Goal: Information Seeking & Learning: Learn about a topic

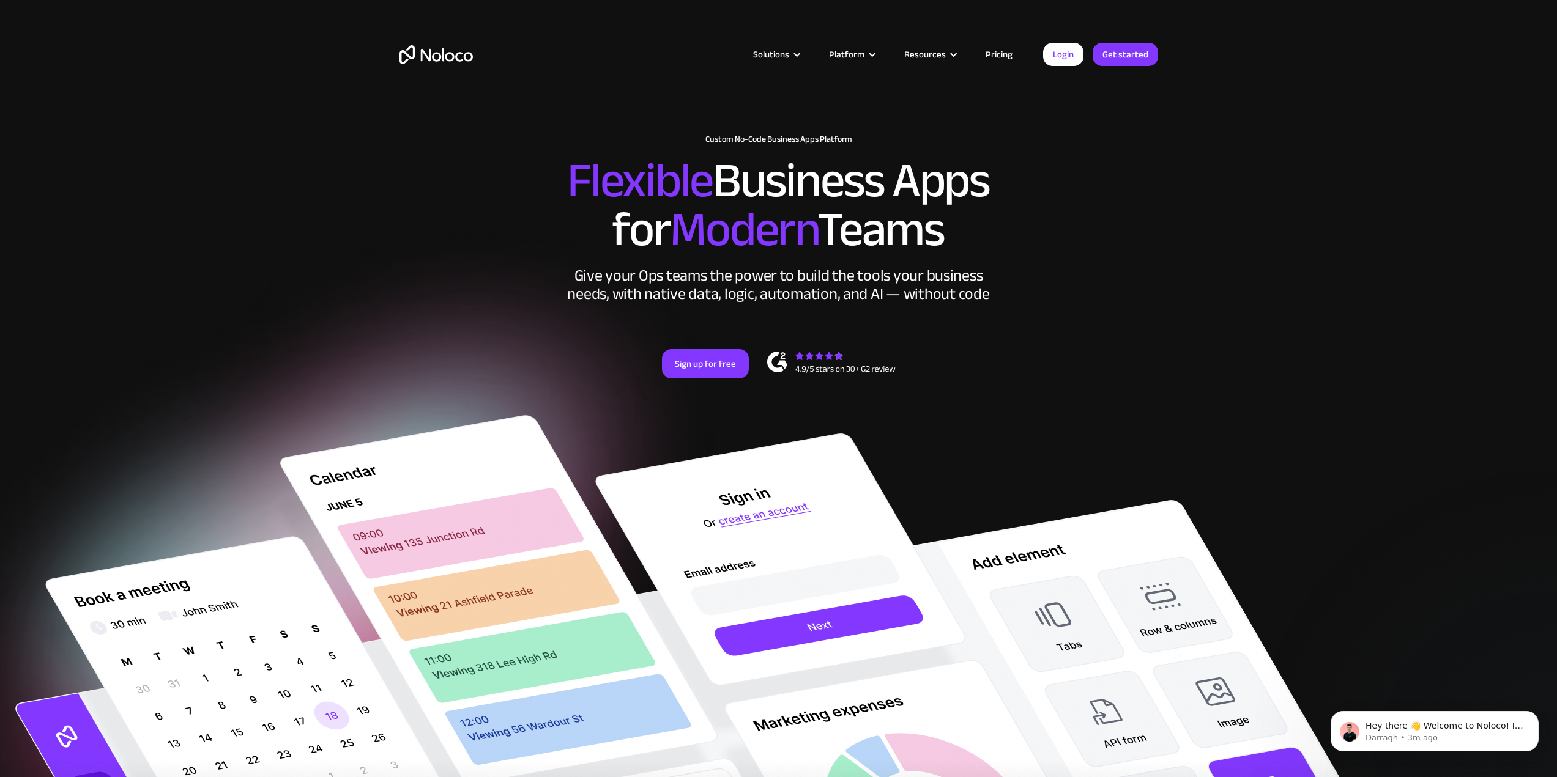
click at [357, 220] on img at bounding box center [285, 633] width 881 height 1093
click at [256, 128] on img at bounding box center [285, 633] width 881 height 1093
click at [295, 300] on img at bounding box center [285, 633] width 881 height 1093
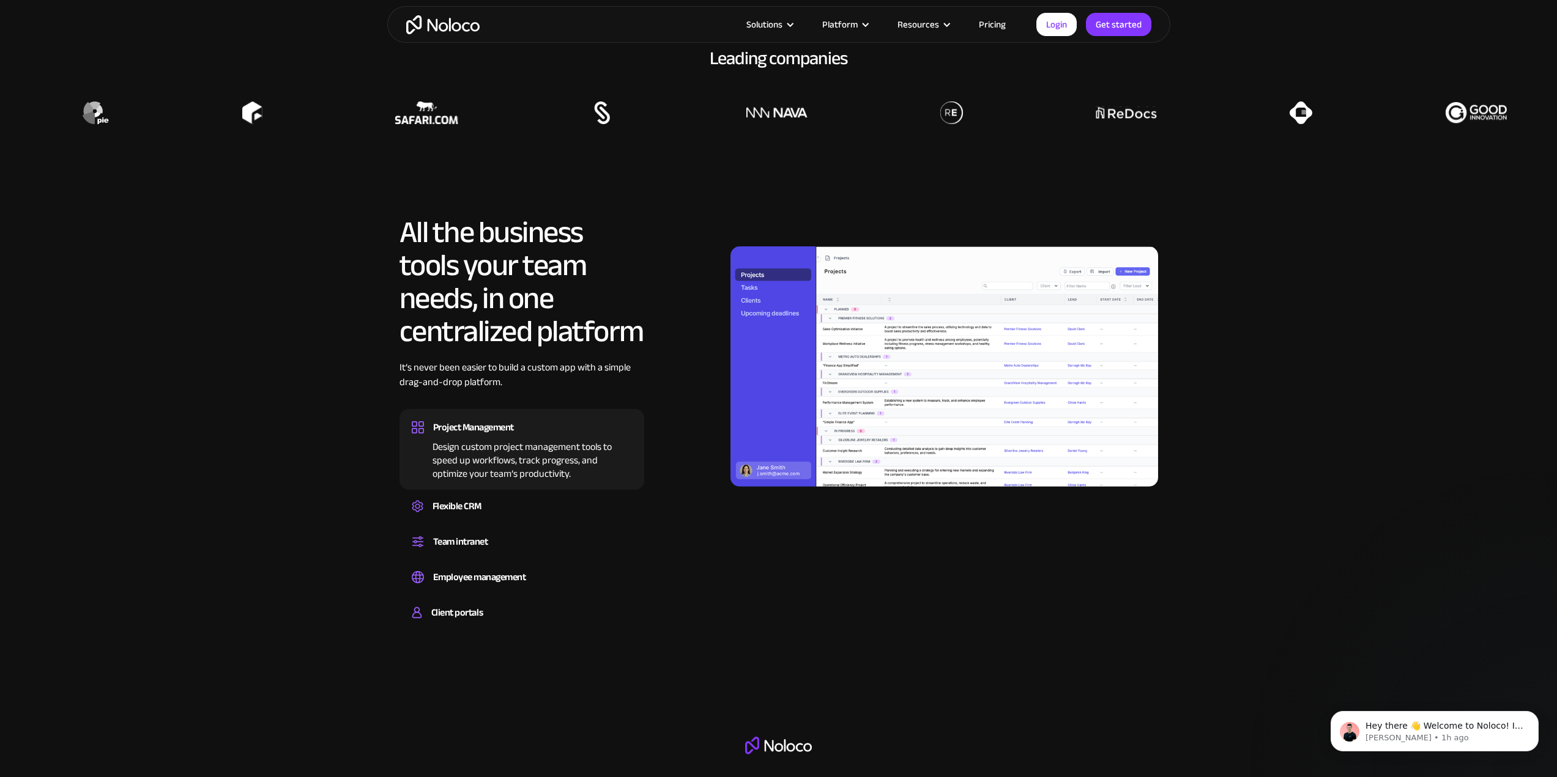
scroll to position [1284, 0]
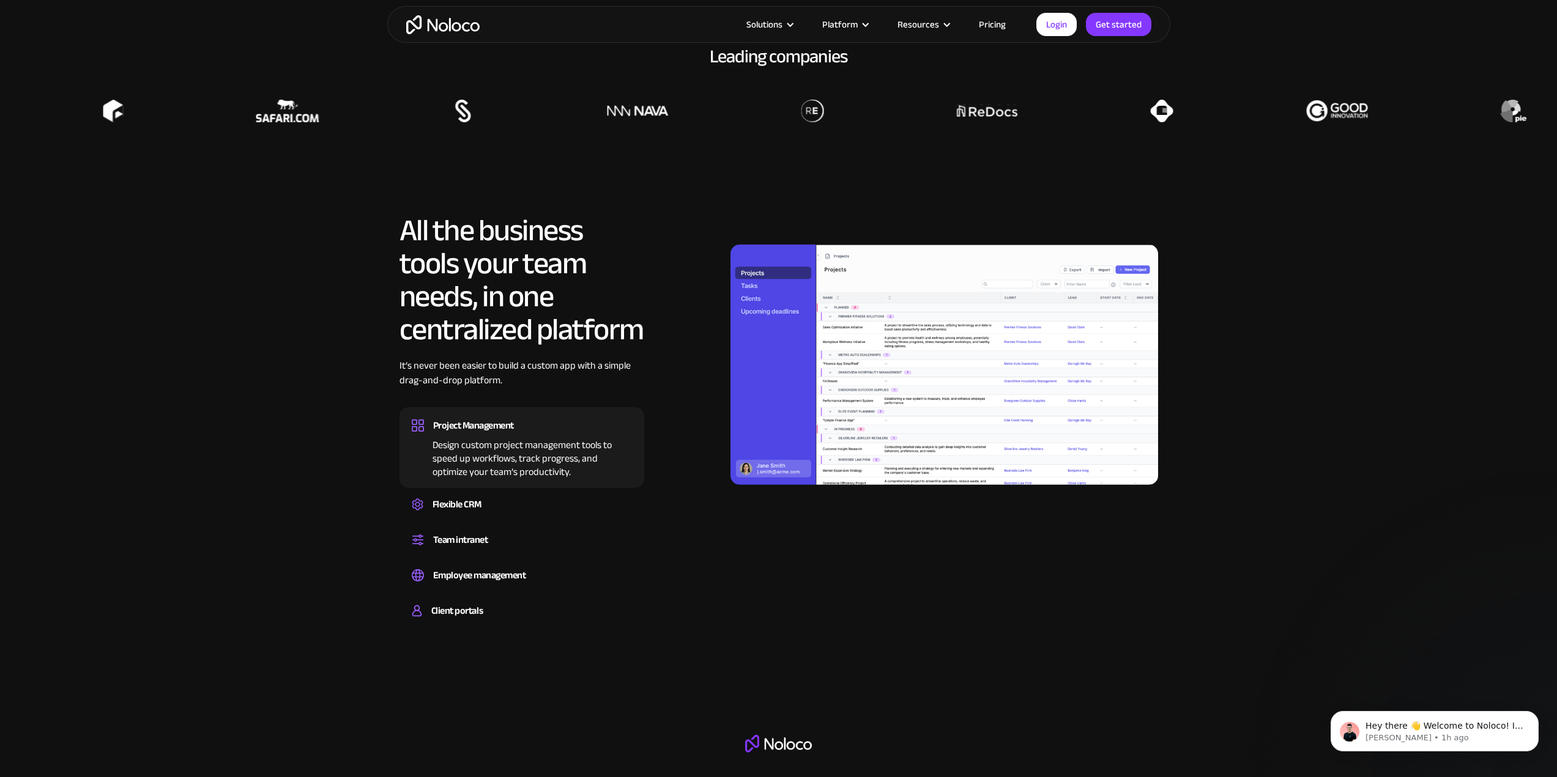
click at [352, 283] on section "All the business tools your team needs, in one centralized platform It’s never …" at bounding box center [778, 407] width 1557 height 509
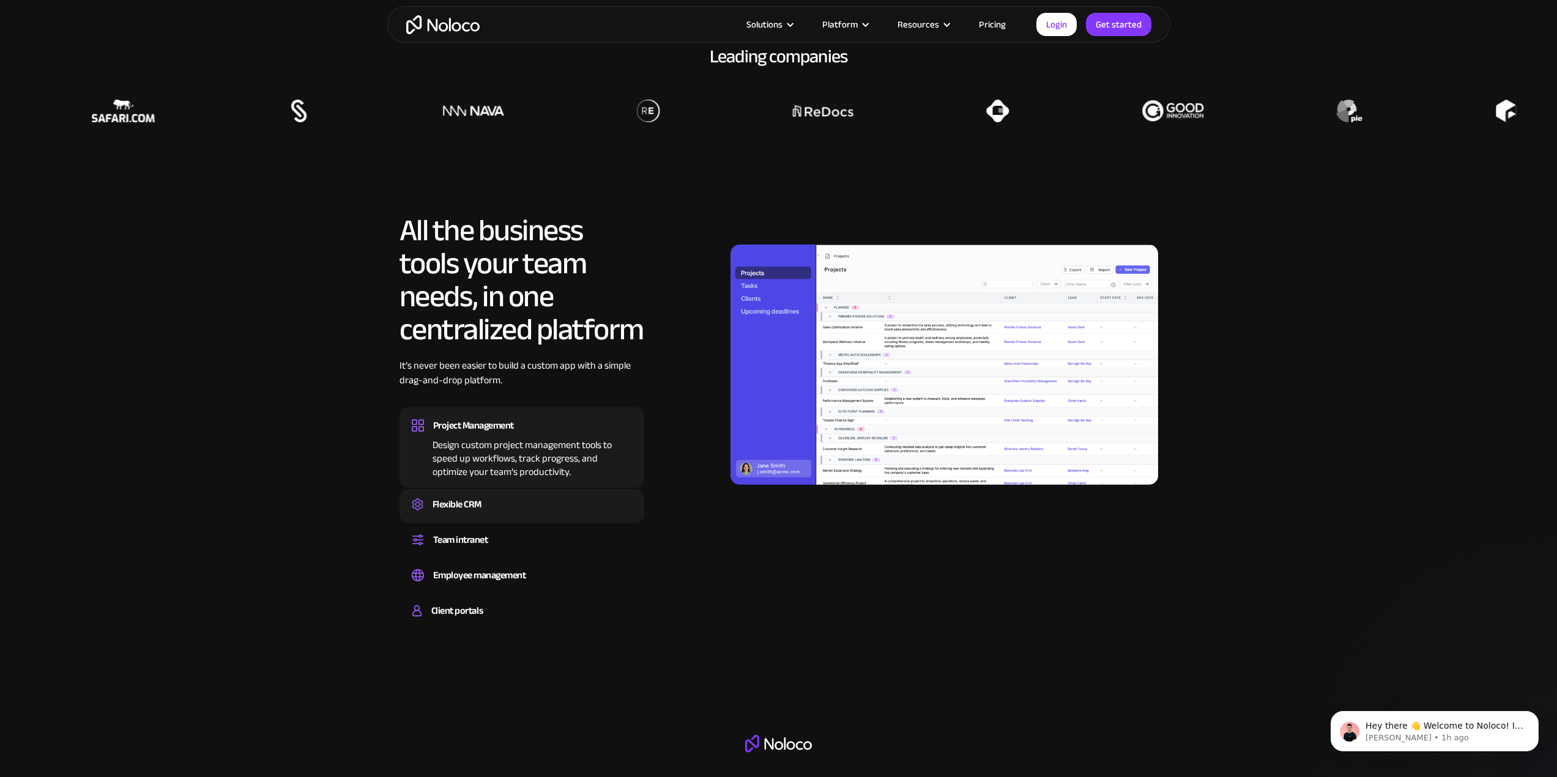
click at [435, 499] on div "Flexible CRM" at bounding box center [456, 504] width 49 height 18
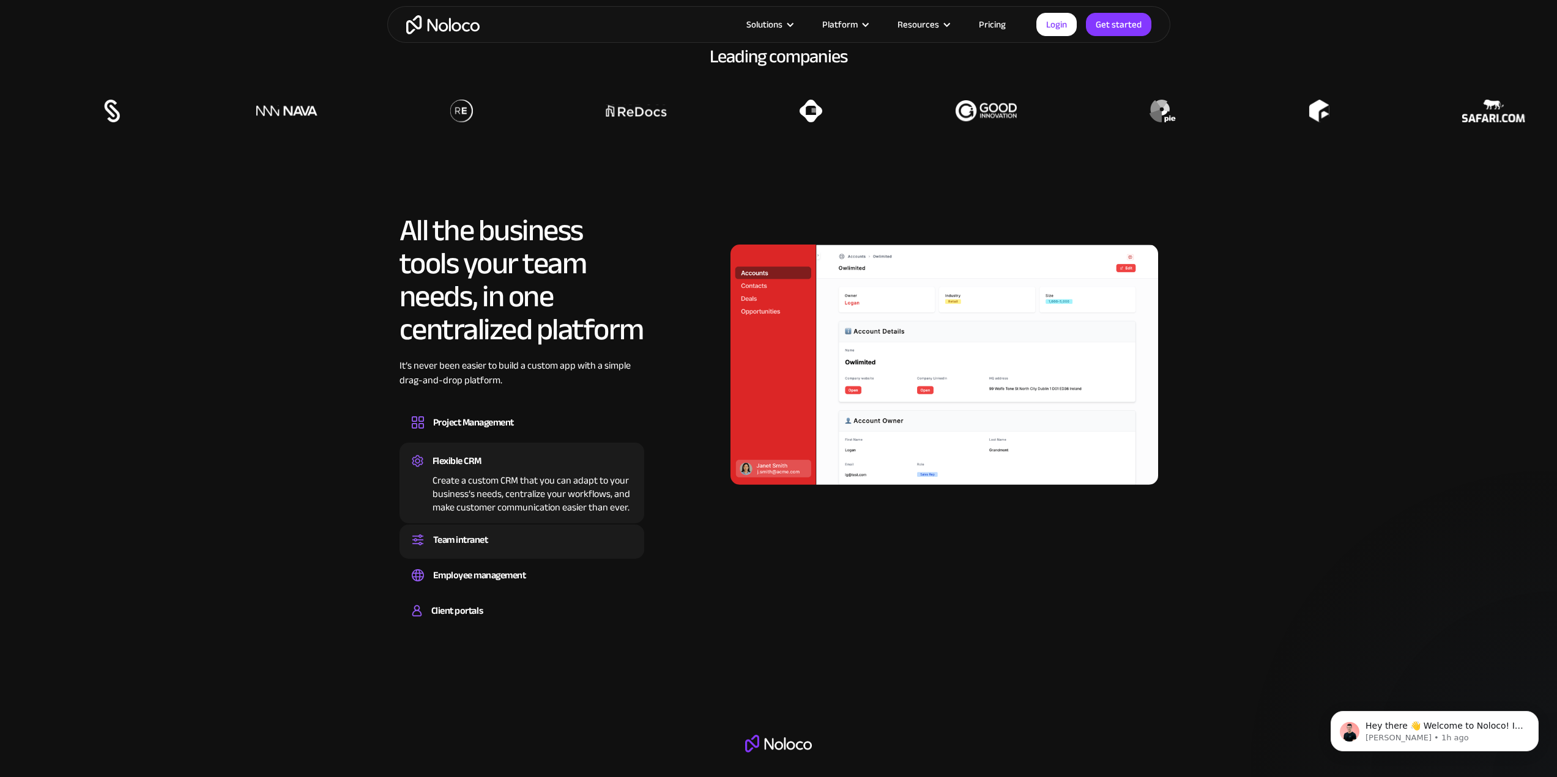
click at [459, 527] on div "Team intranet Set up a central space for your team to collaborate, share inform…" at bounding box center [521, 542] width 245 height 34
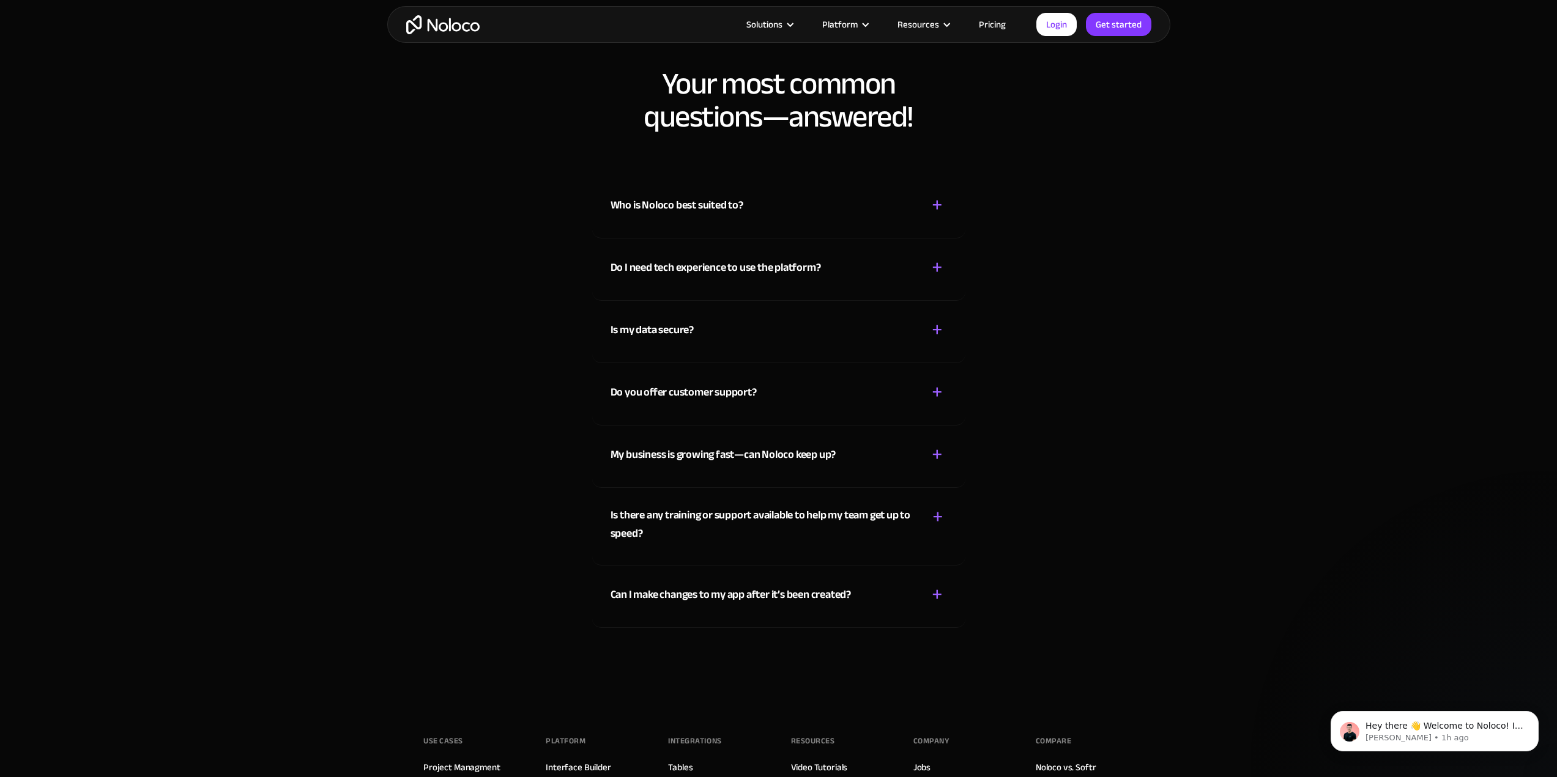
scroll to position [6605, 0]
click at [661, 203] on div "Who is Noloco best suited to?" at bounding box center [676, 206] width 133 height 18
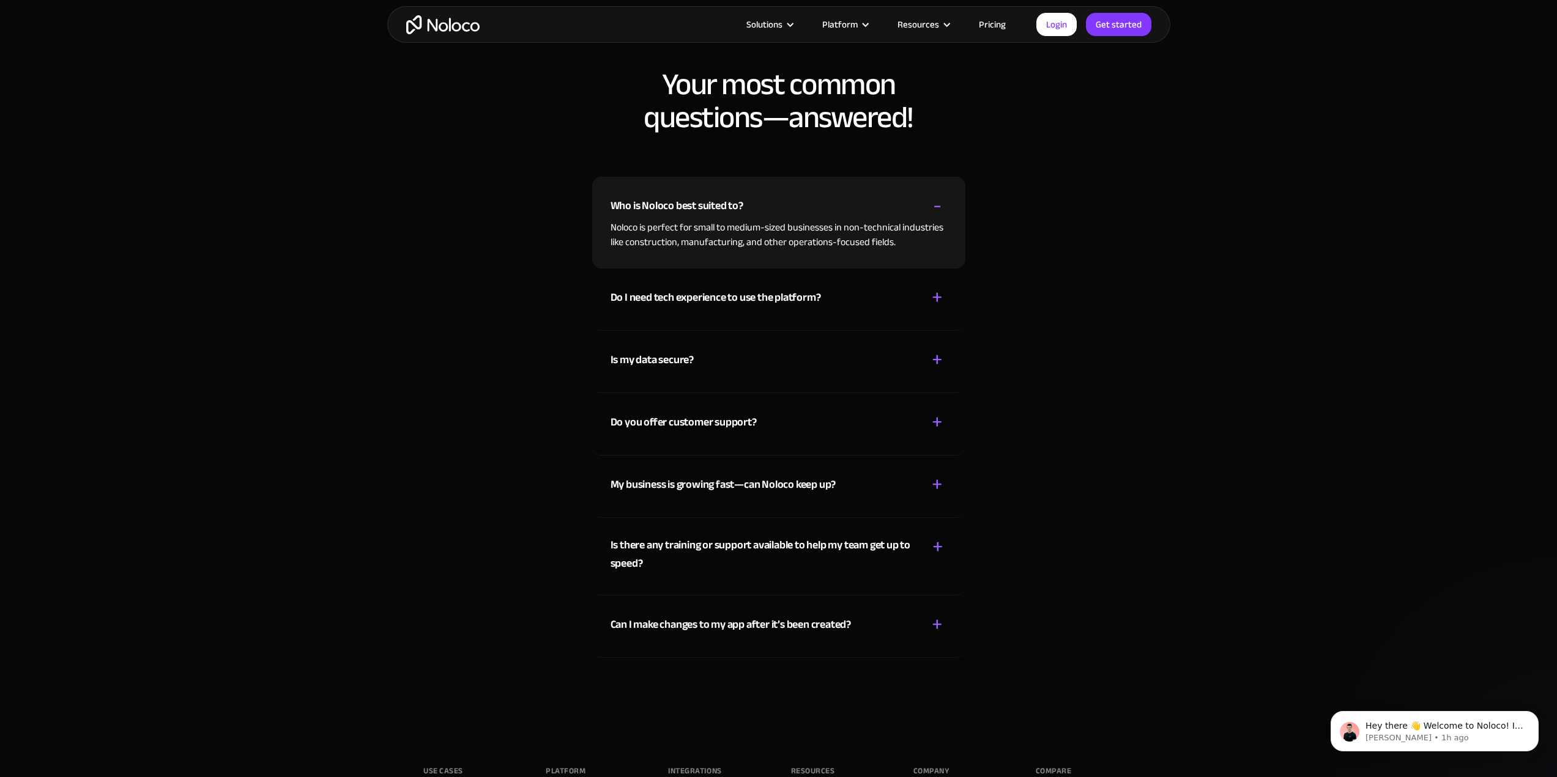
click at [661, 203] on div "Who is Noloco best suited to?" at bounding box center [676, 206] width 133 height 18
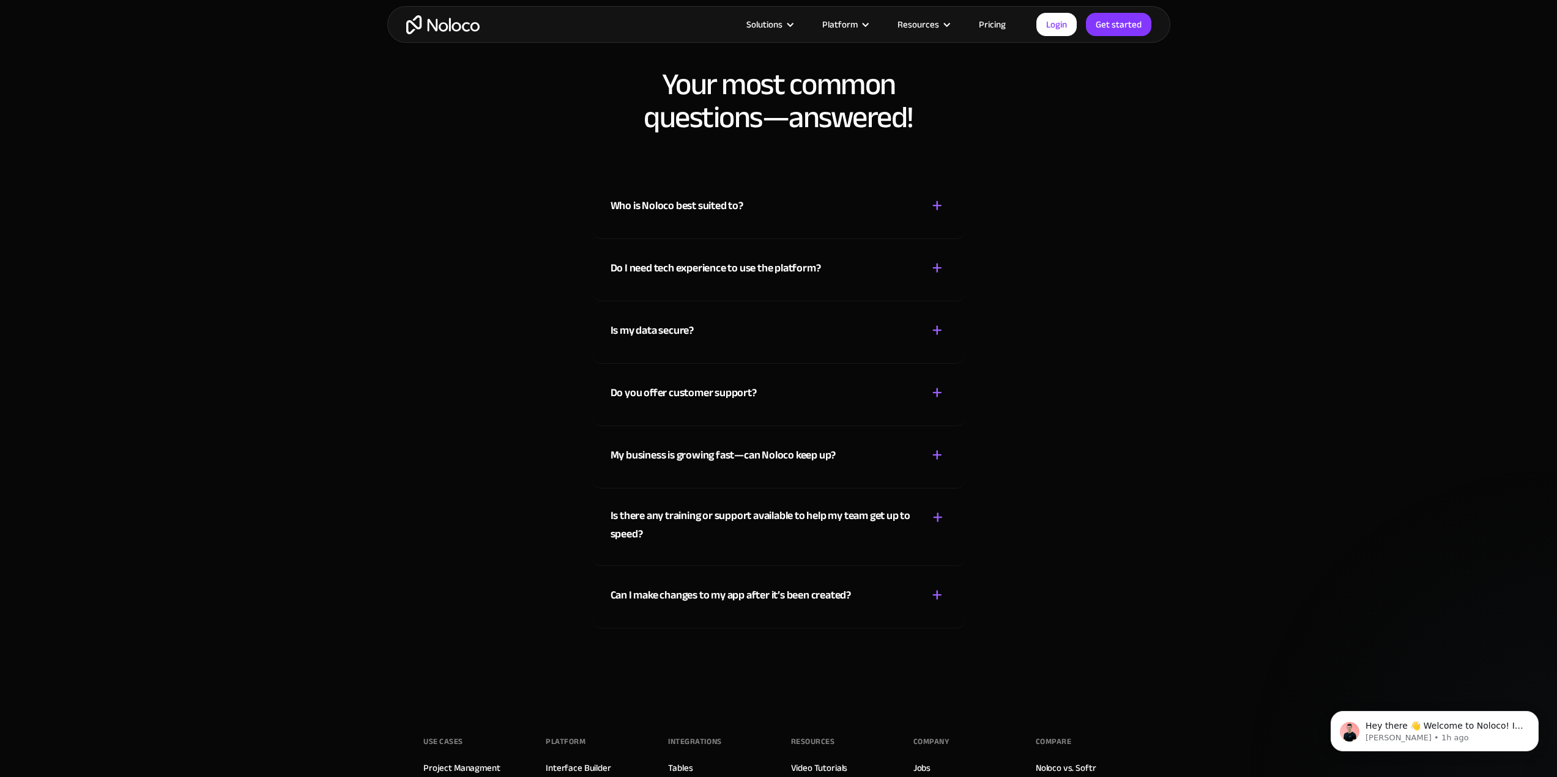
click at [686, 261] on div "Do I need tech experience to use the platform?" at bounding box center [715, 268] width 210 height 18
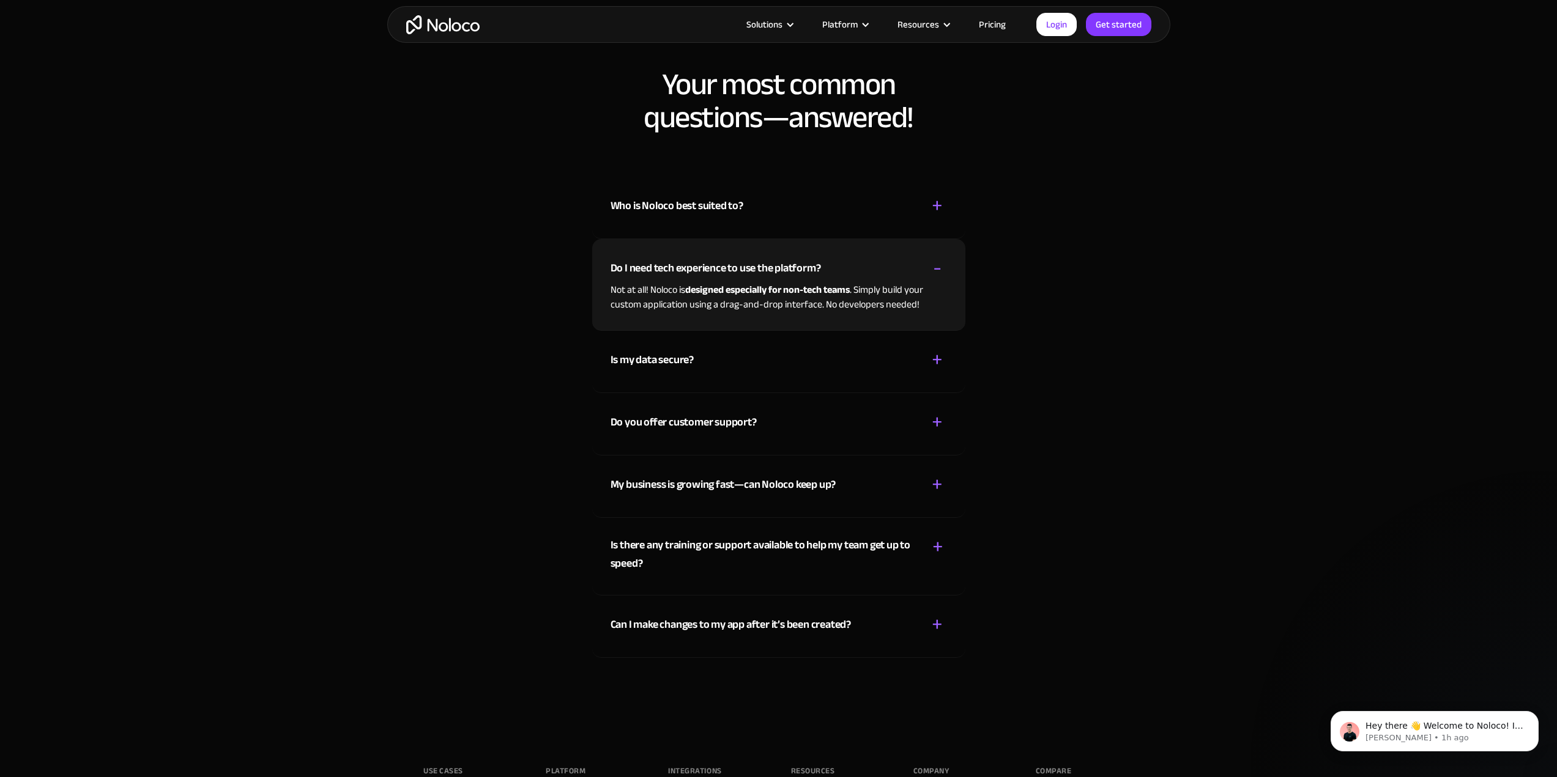
click at [685, 267] on div "Do I need tech experience to use the platform?" at bounding box center [715, 268] width 210 height 18
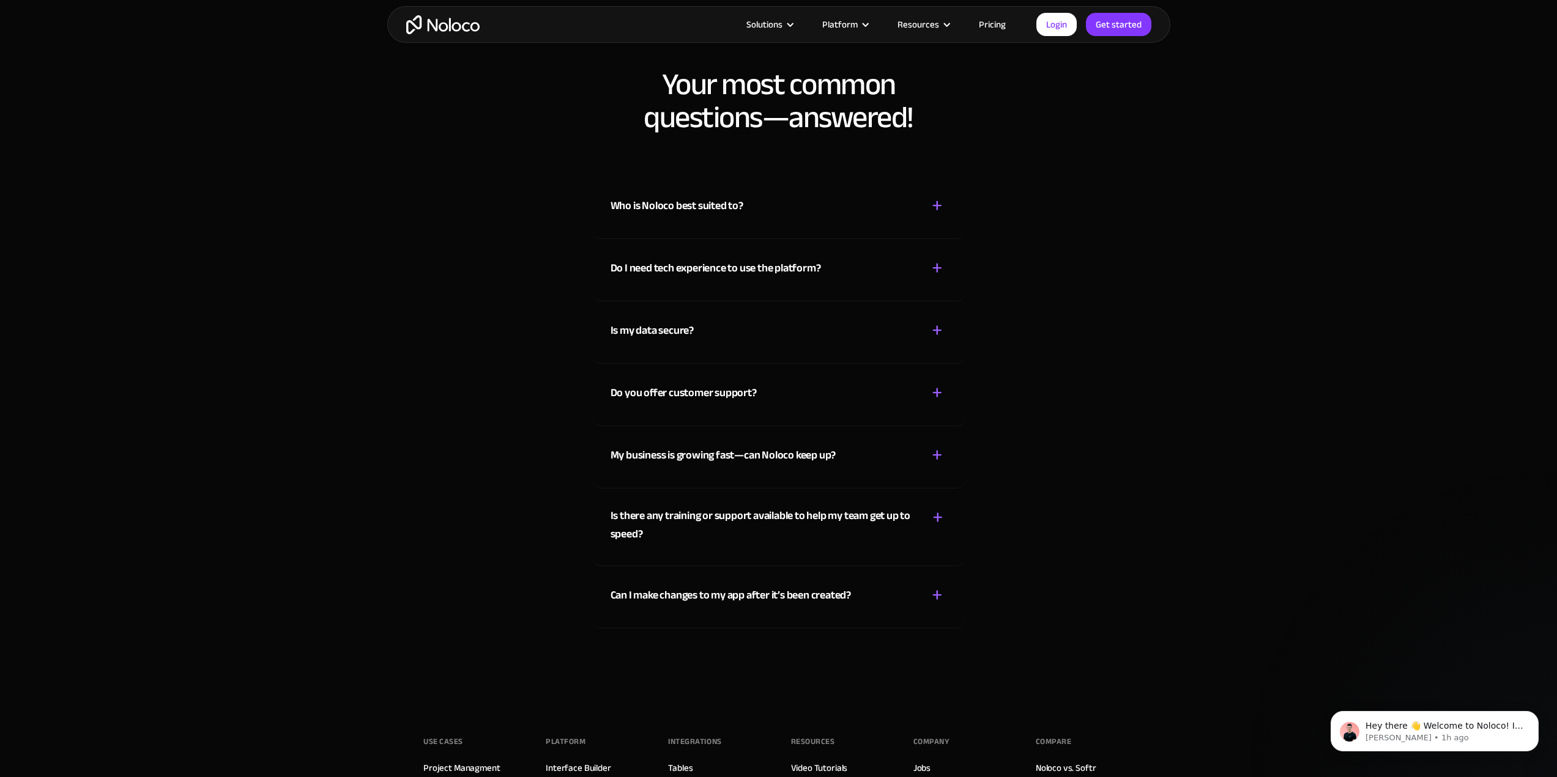
click at [664, 317] on div "Is my data secure? + -" at bounding box center [778, 323] width 336 height 43
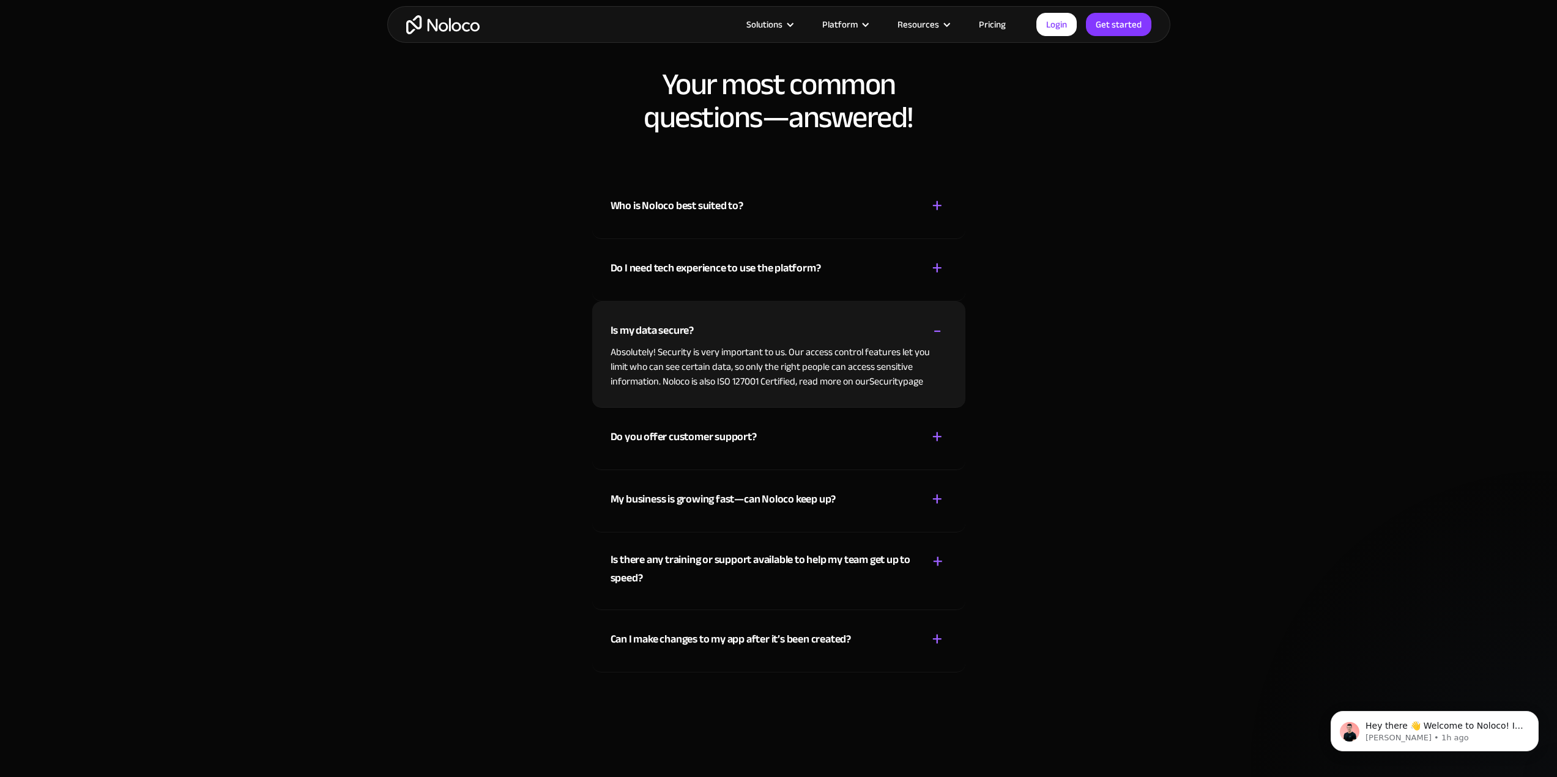
click at [663, 327] on div "Is my data secure?" at bounding box center [651, 331] width 83 height 18
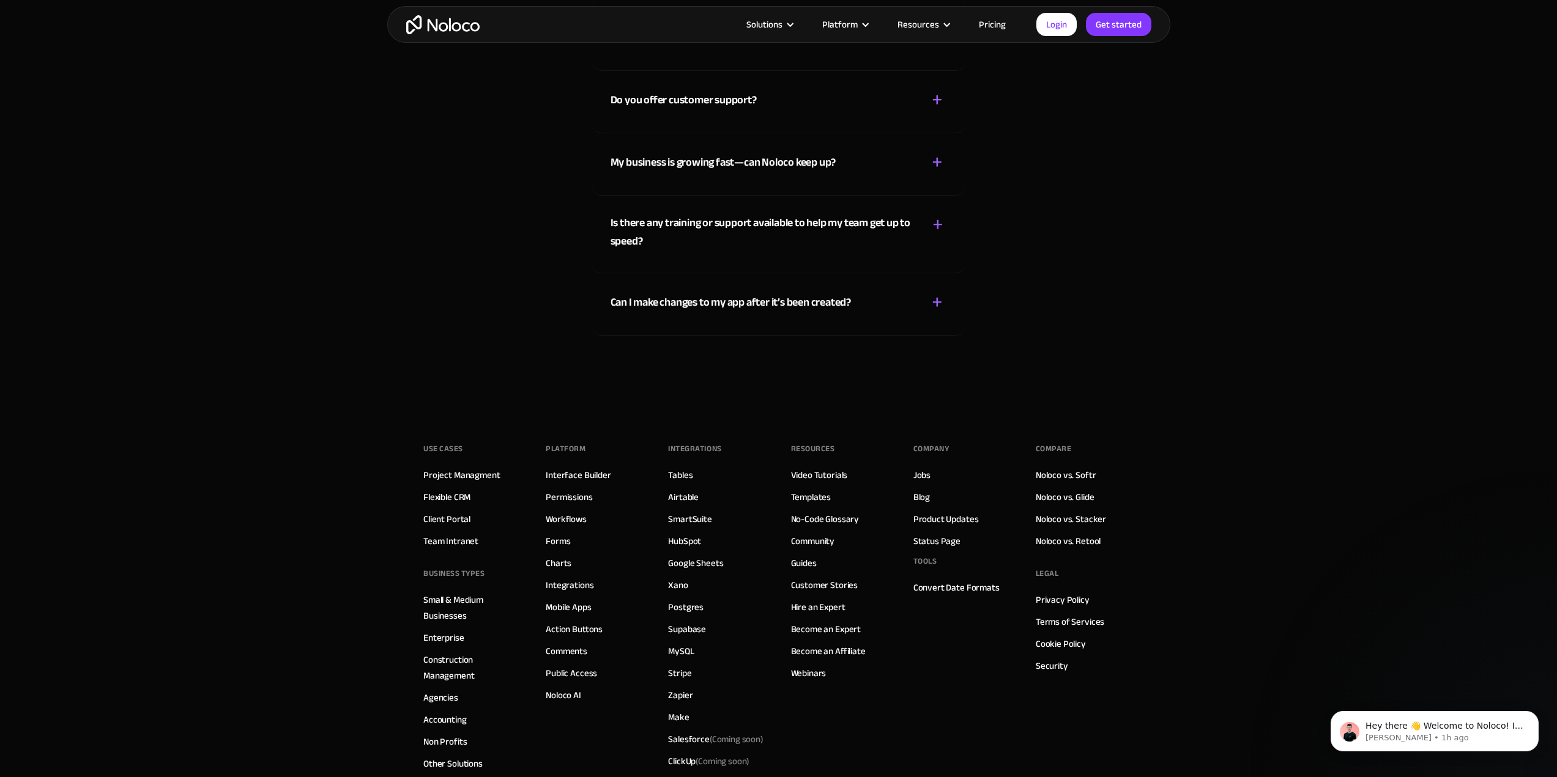
scroll to position [6972, 0]
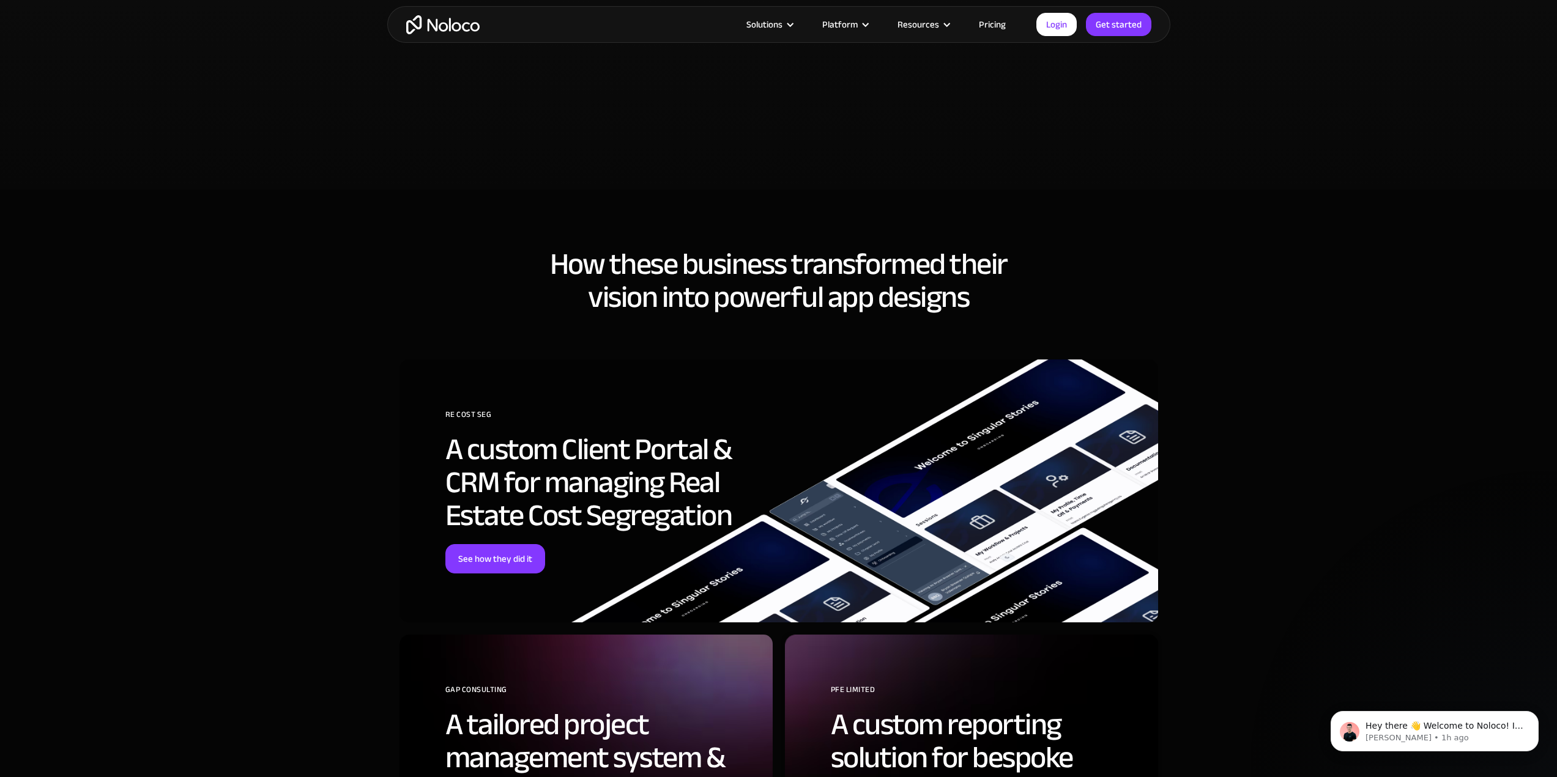
scroll to position [2997, 0]
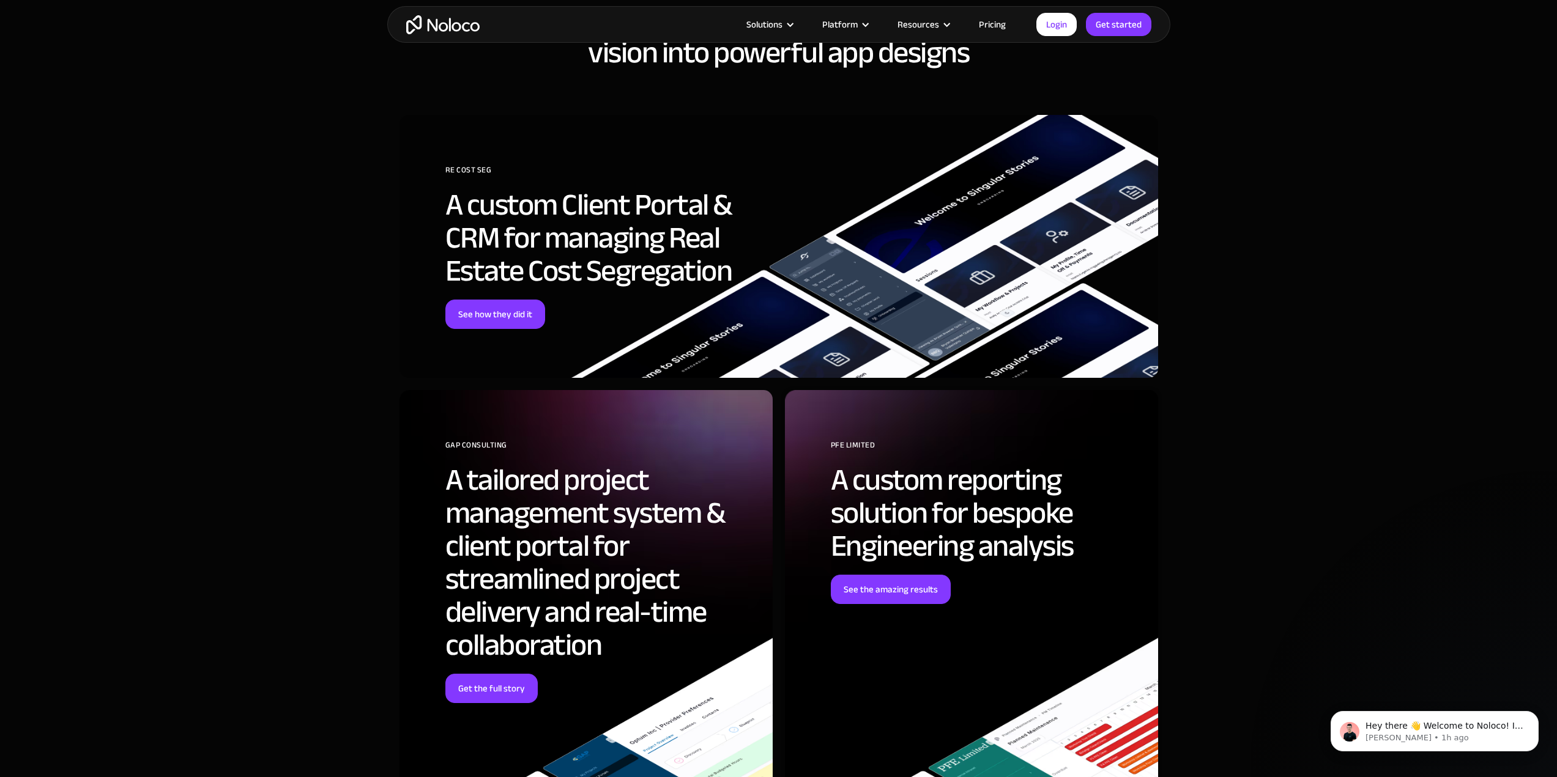
click at [1278, 447] on section "How these business transformed their vision into powerful app designs RE Cost S…" at bounding box center [778, 440] width 1557 height 991
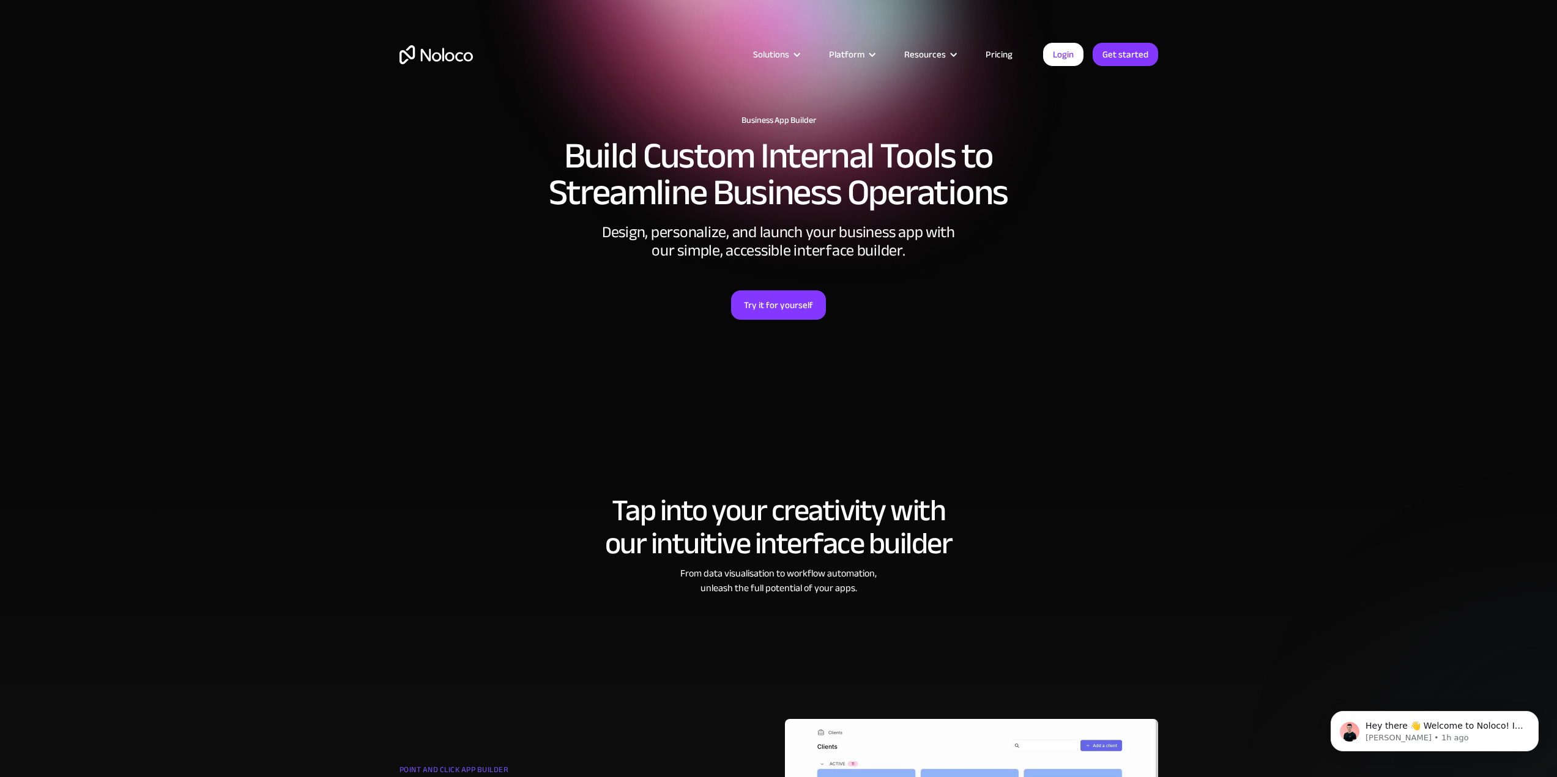
scroll to position [0, 0]
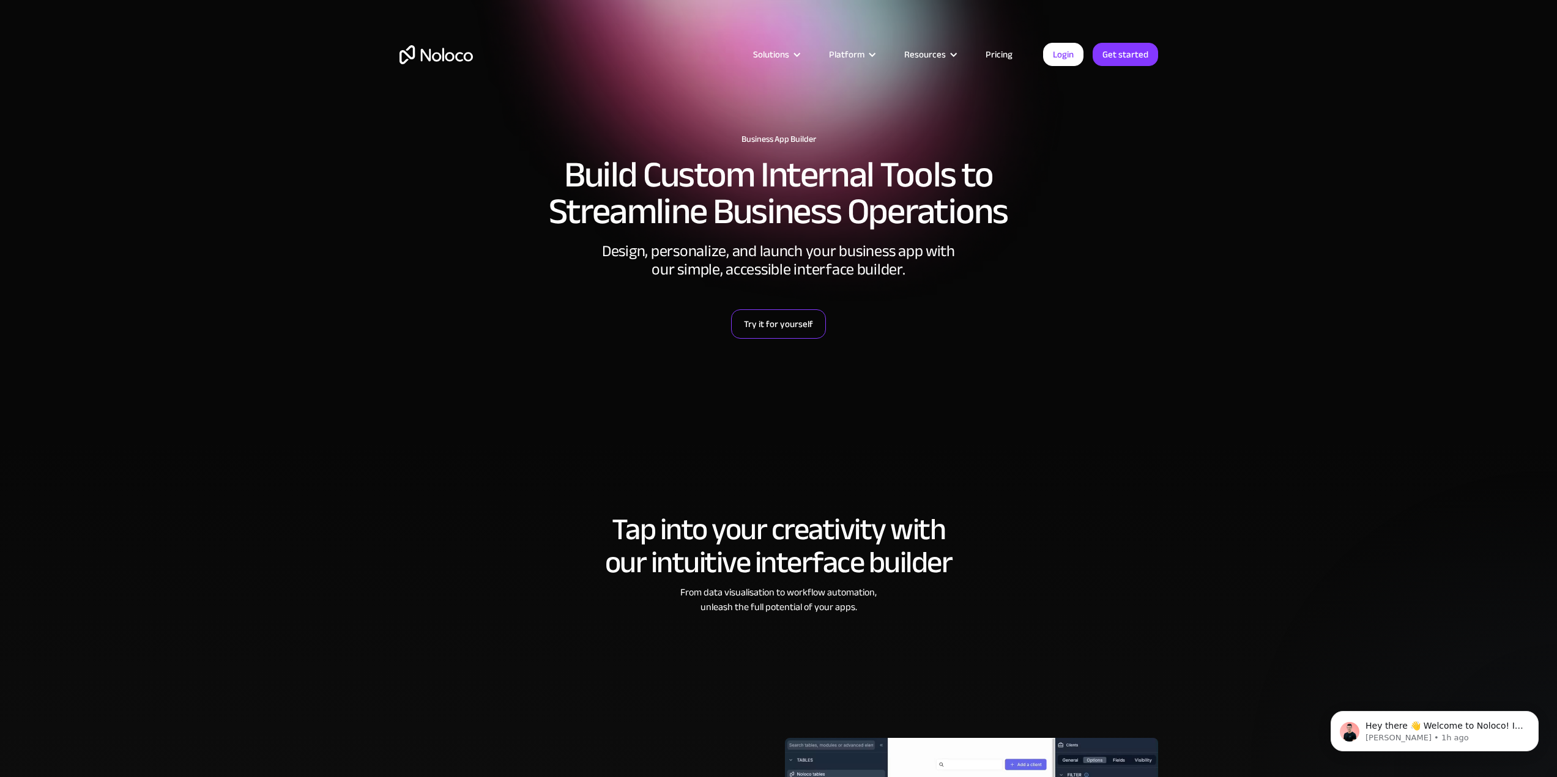
click at [761, 320] on link "Try it for yourself" at bounding box center [778, 323] width 95 height 29
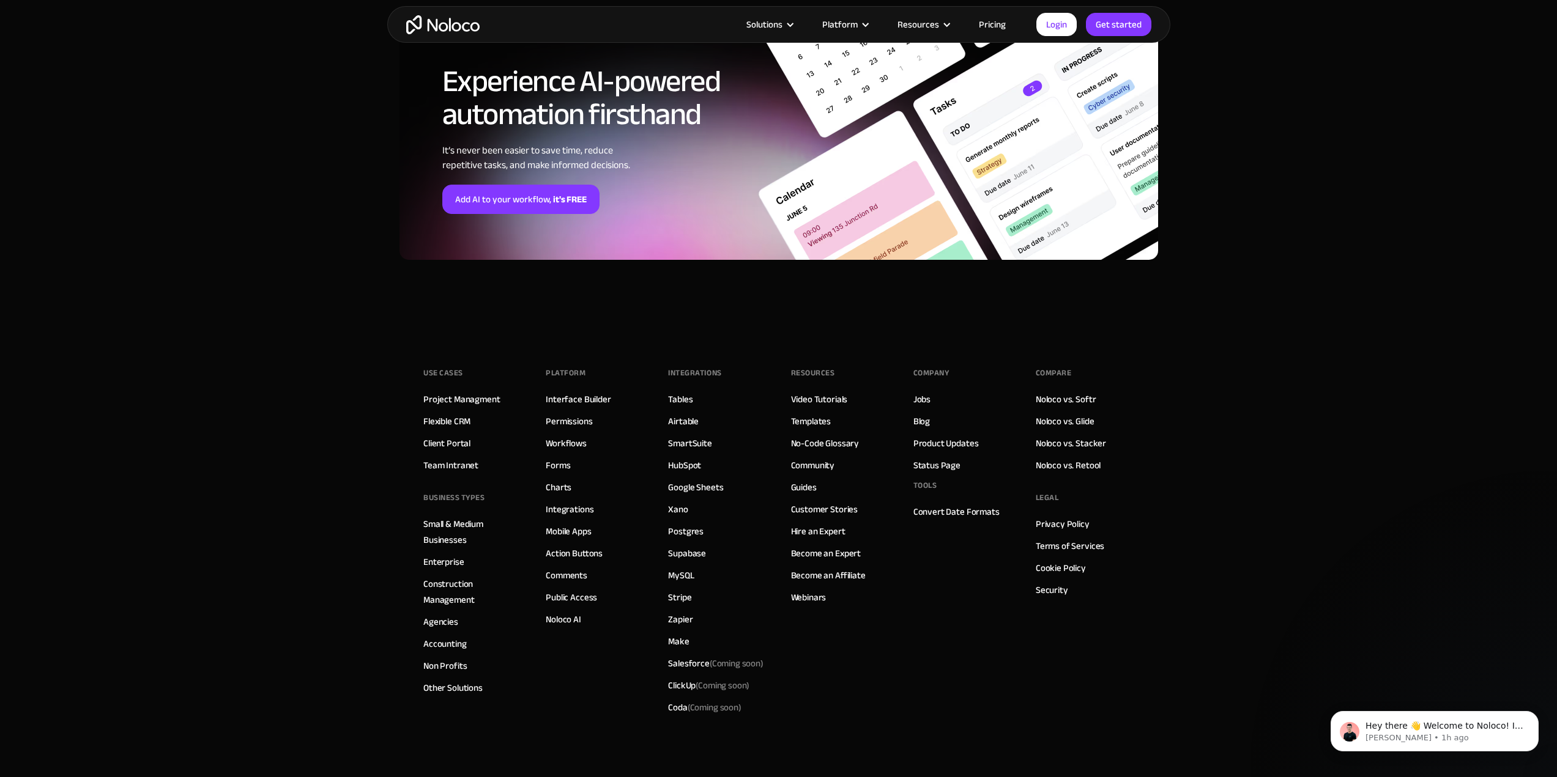
scroll to position [4306, 0]
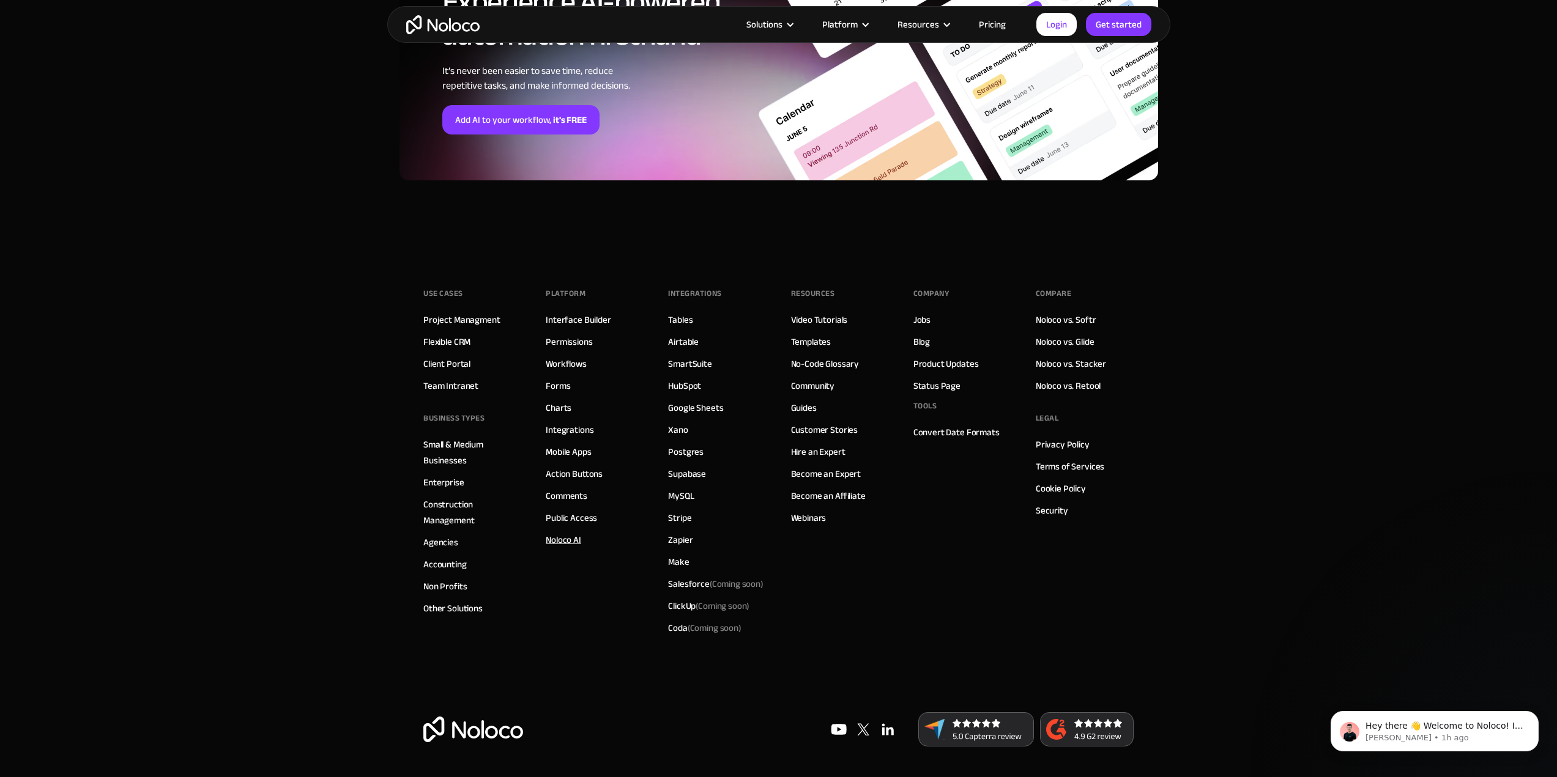
click at [565, 544] on link "Noloco AI" at bounding box center [563, 540] width 35 height 16
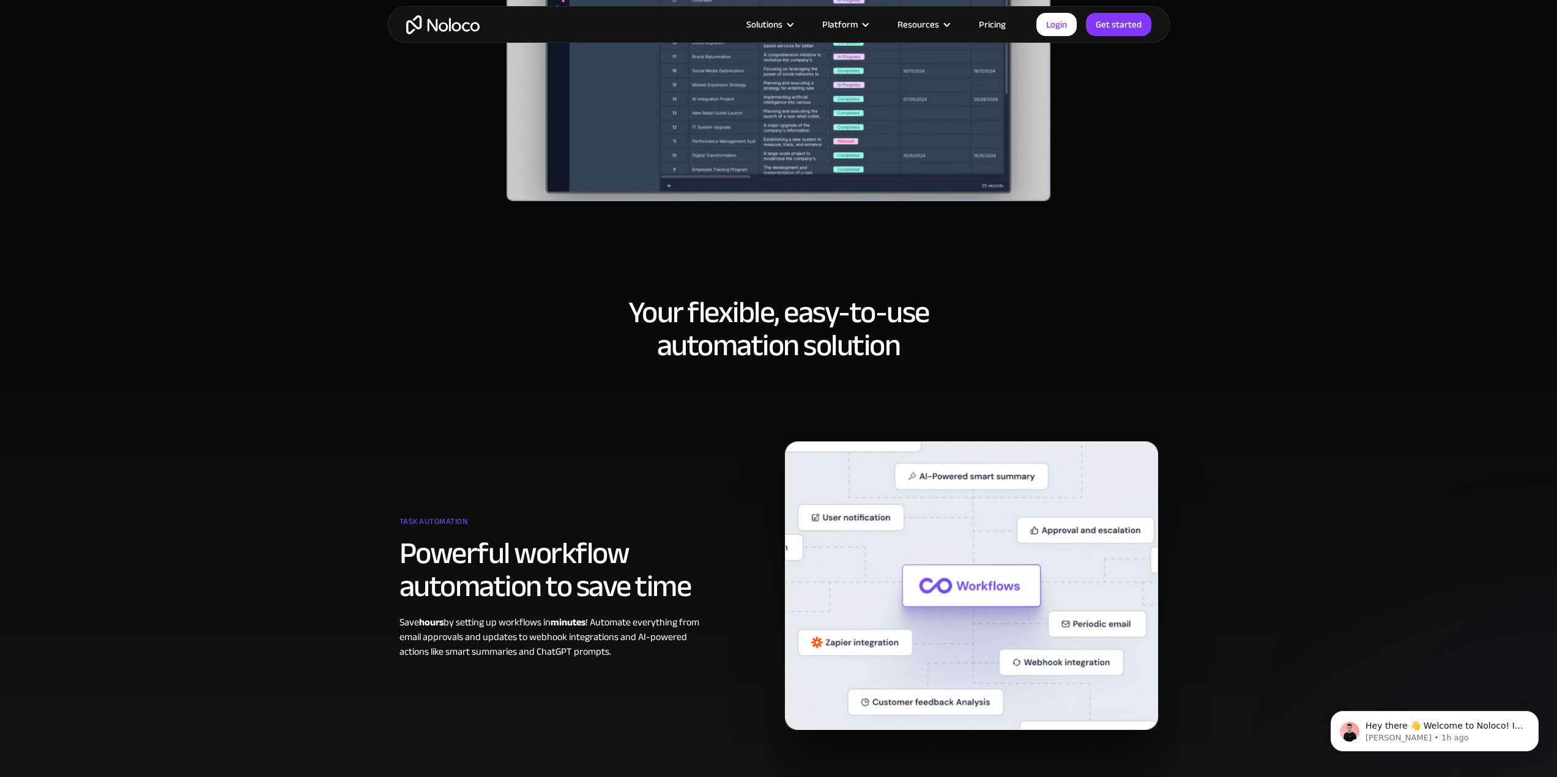
scroll to position [367, 0]
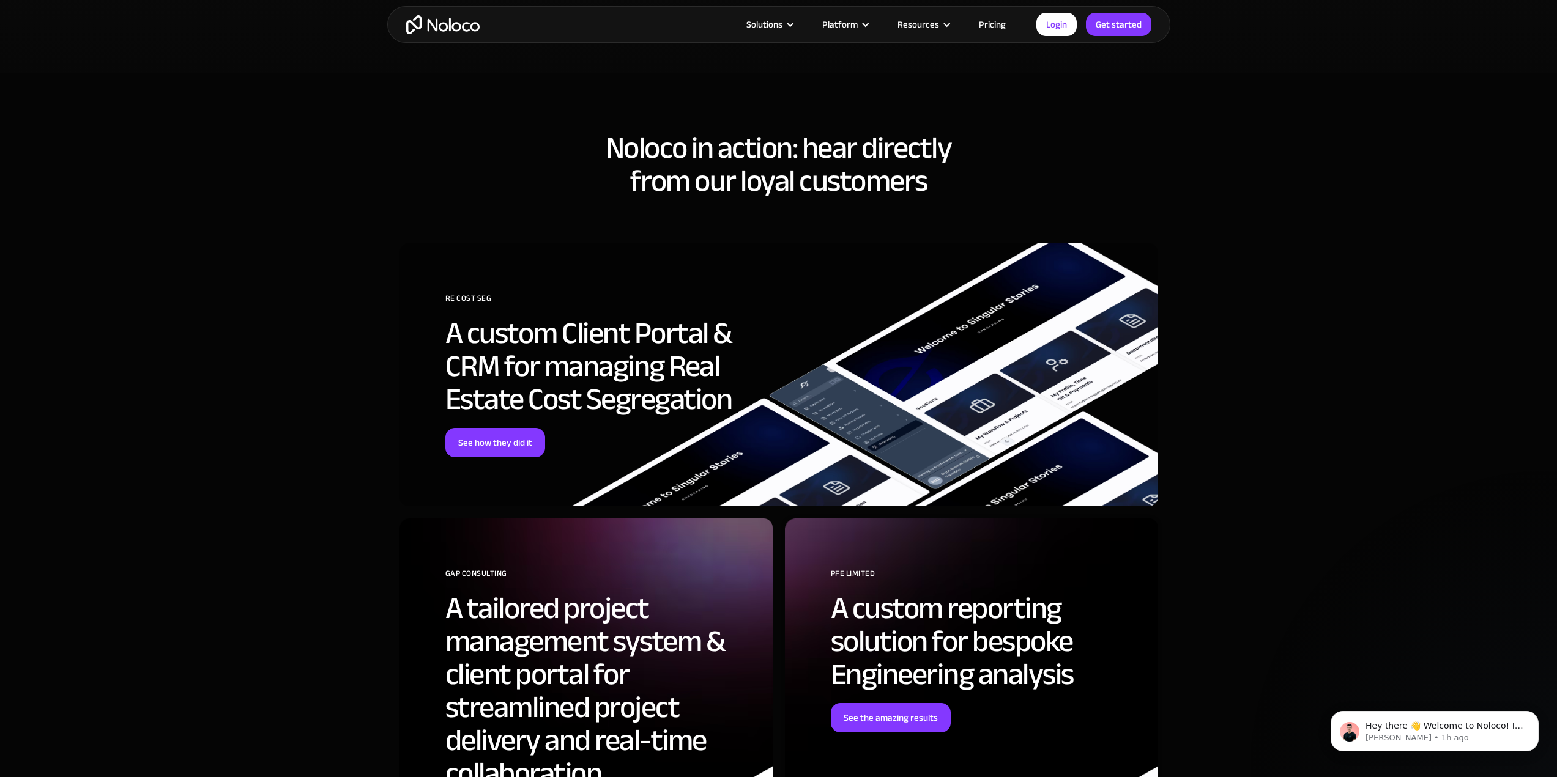
scroll to position [2997, 0]
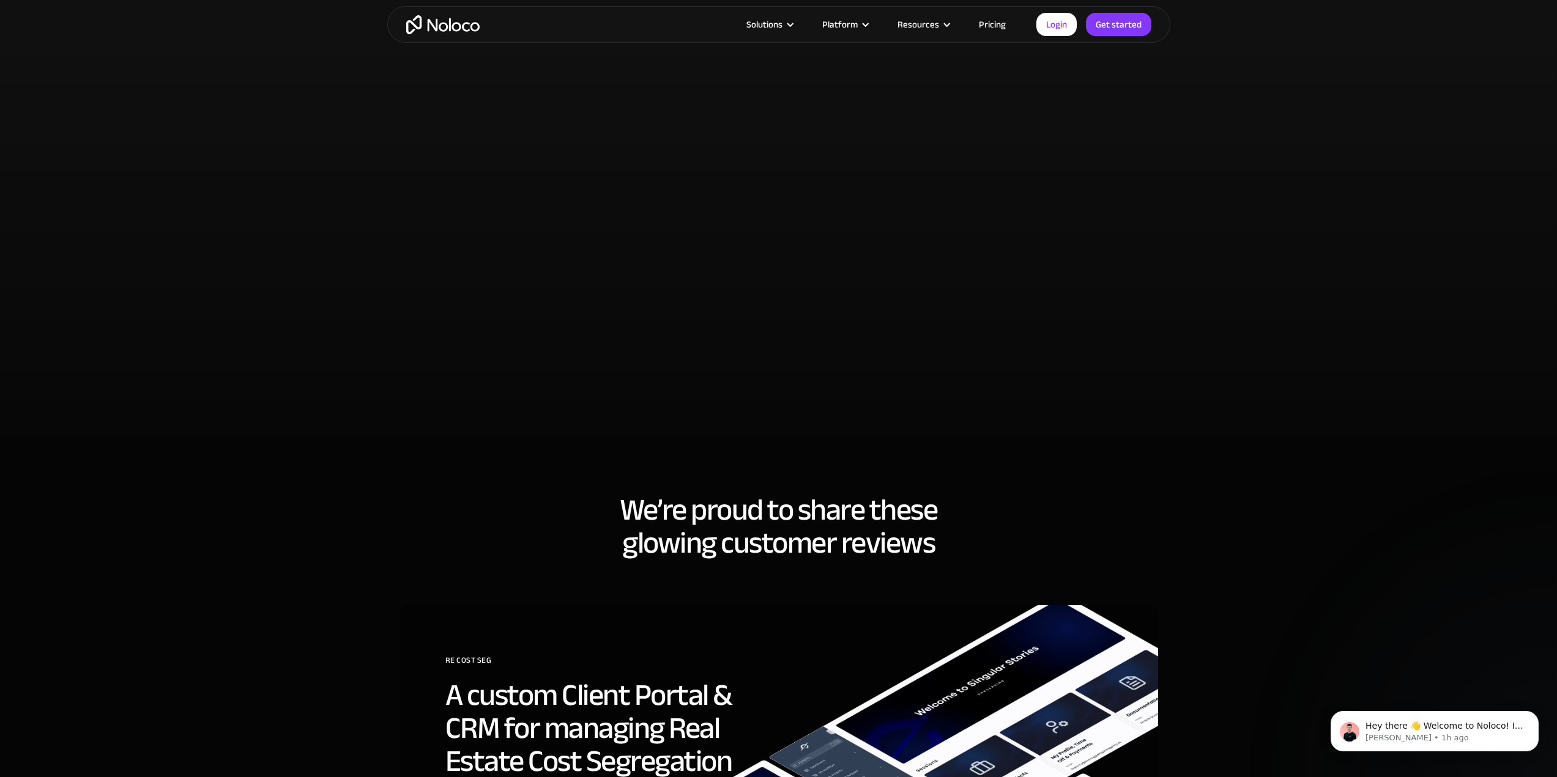
scroll to position [3180, 0]
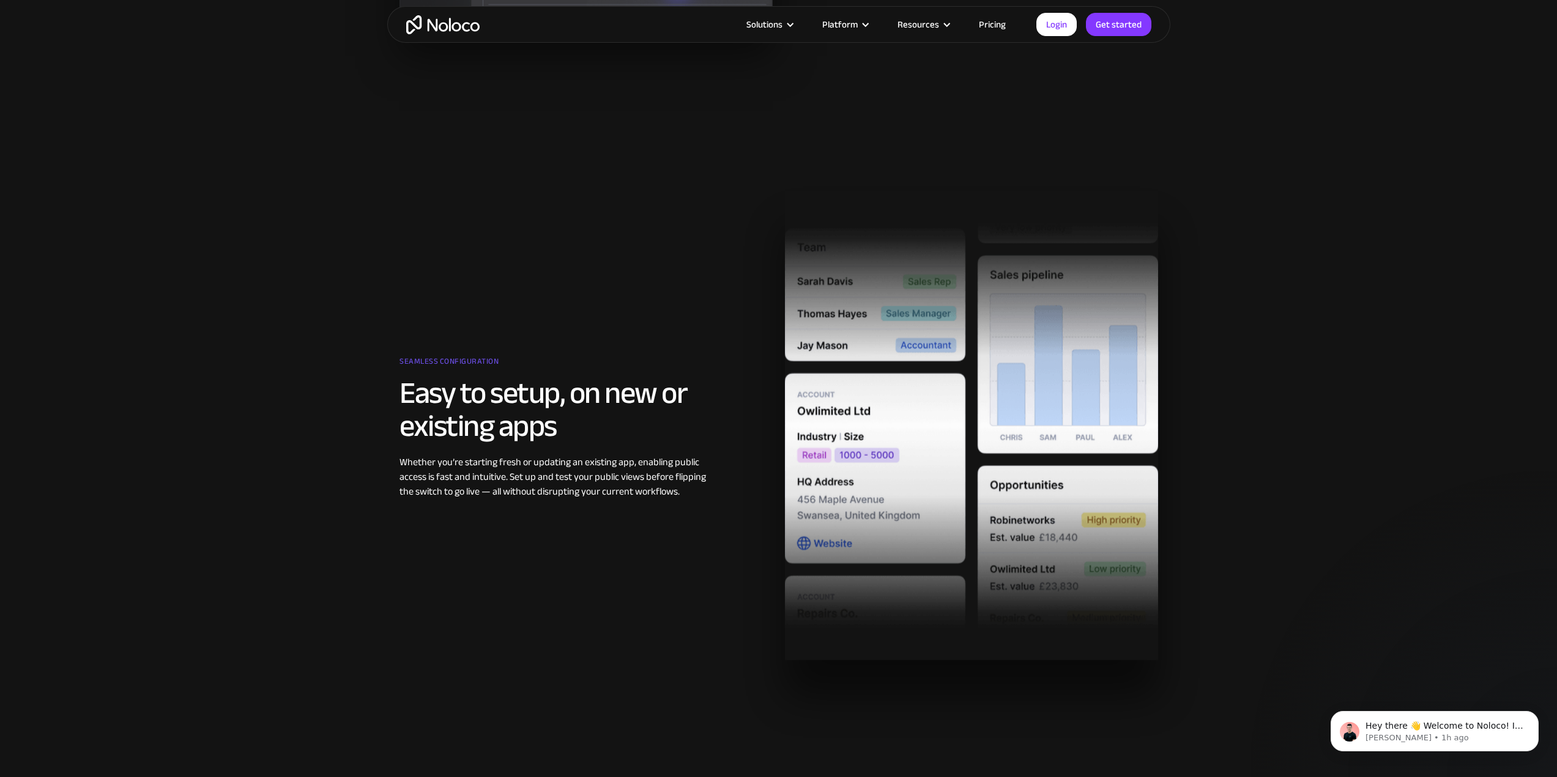
scroll to position [2202, 0]
